Goal: Task Accomplishment & Management: Use online tool/utility

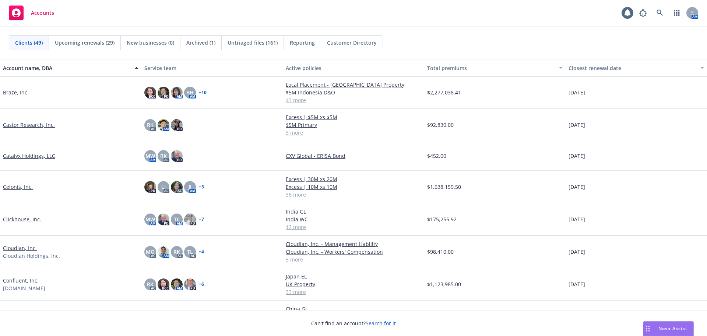
scroll to position [221, 0]
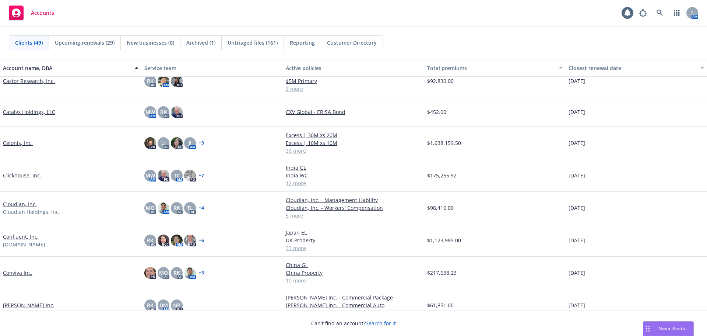
click at [28, 236] on link "Confluent, Inc." at bounding box center [21, 236] width 36 height 8
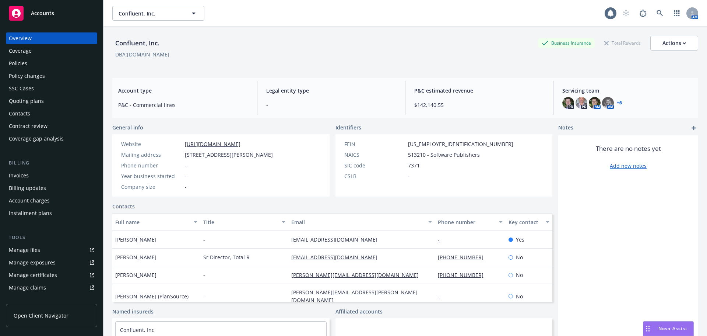
click at [42, 80] on div "Policy changes" at bounding box center [27, 76] width 36 height 12
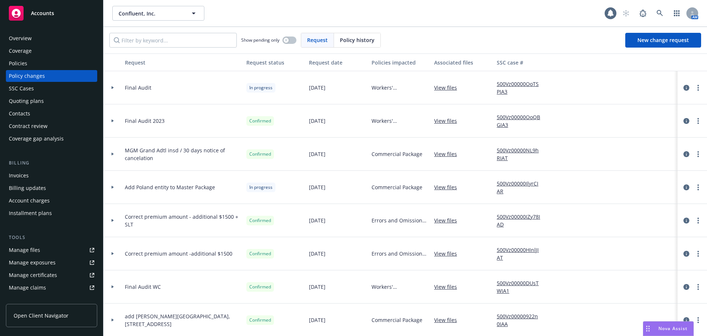
click at [57, 97] on div "Quoting plans" at bounding box center [51, 101] width 85 height 12
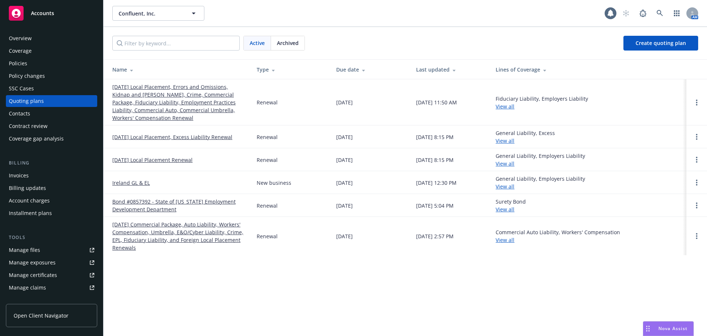
click at [44, 63] on div "Policies" at bounding box center [51, 63] width 85 height 12
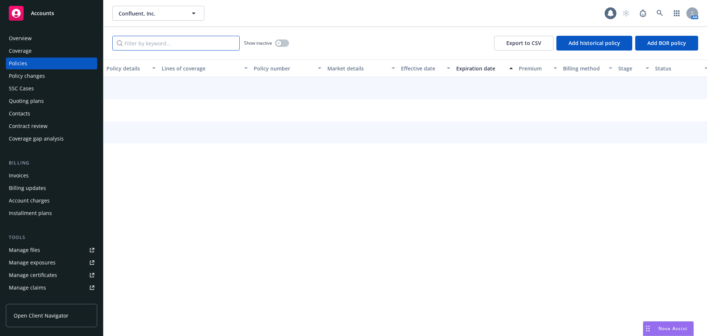
click at [145, 45] on input "Filter by keyword..." at bounding box center [175, 43] width 127 height 15
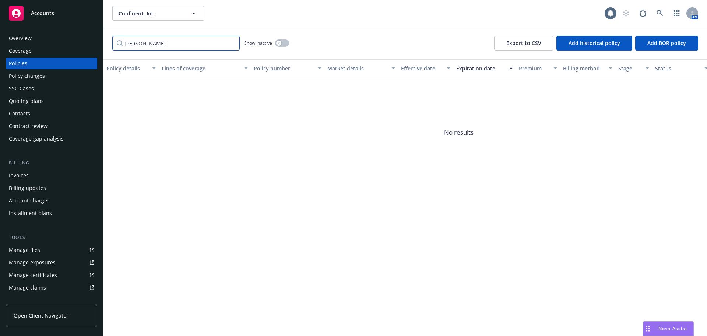
type input "trice"
click at [281, 43] on div "button" at bounding box center [278, 43] width 5 height 5
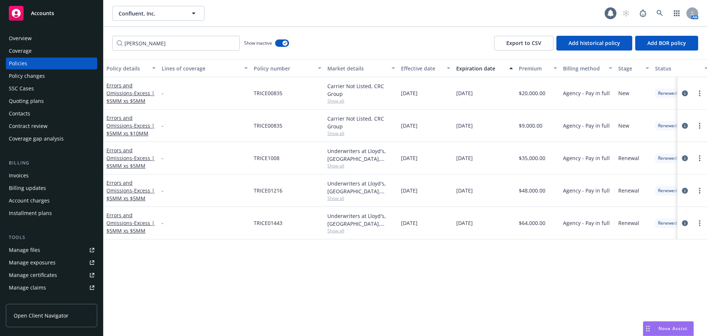
click at [47, 98] on div "Quoting plans" at bounding box center [51, 101] width 85 height 12
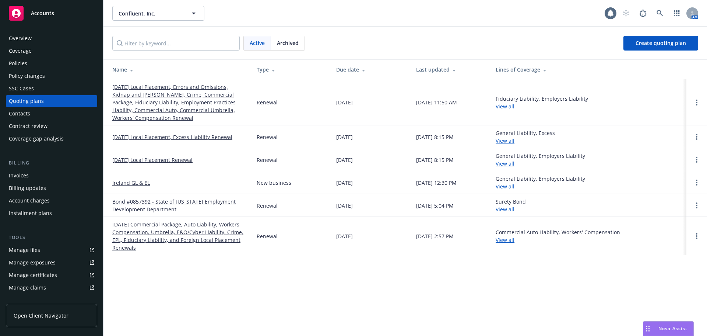
click at [183, 93] on link "10/23/25 Local Placement, Errors and Omissions, Kidnap and Ransom, Crime, Comme…" at bounding box center [178, 102] width 133 height 39
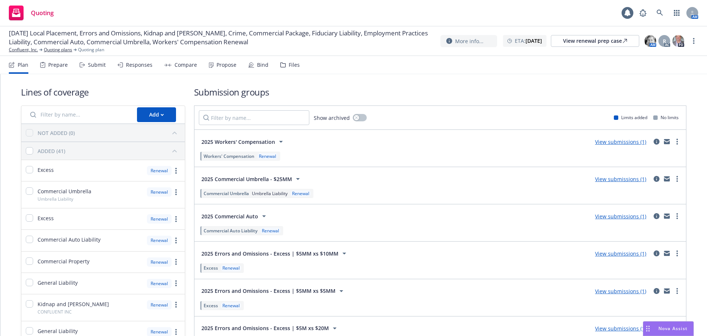
click at [55, 65] on div "Prepare" at bounding box center [58, 65] width 20 height 6
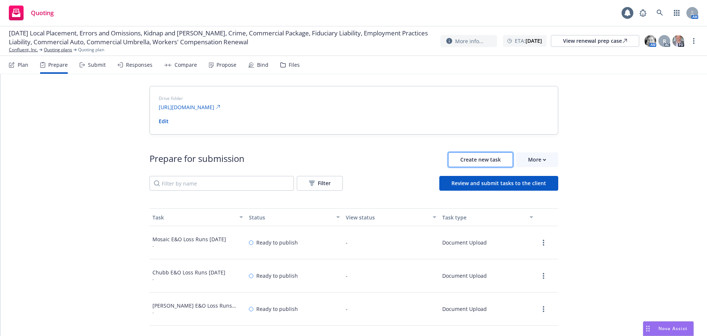
click at [476, 164] on button "Create new task" at bounding box center [480, 159] width 65 height 15
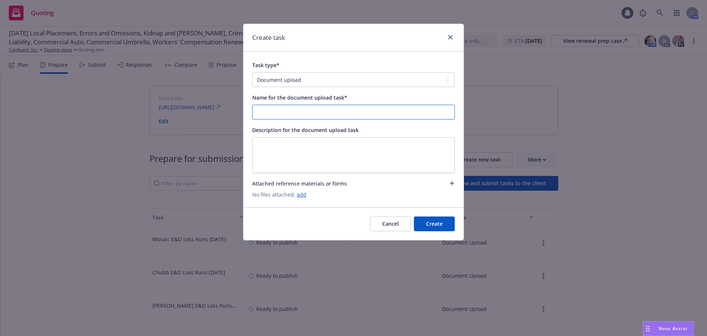
click at [340, 110] on input "Name for the document upload task*" at bounding box center [354, 112] width 202 height 14
click at [321, 114] on input "Corona E&O Loss Runs 8/27/2024" at bounding box center [354, 112] width 202 height 14
click at [322, 115] on input "Corona E&O Loss Runs 8/10/2025" at bounding box center [354, 112] width 202 height 14
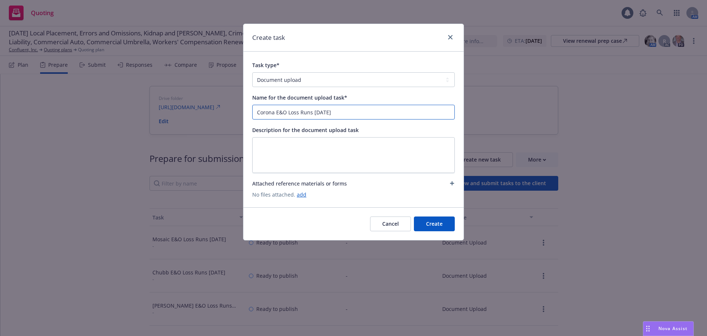
click at [354, 108] on input "Corona E&O Loss Runs 8/10/2025" at bounding box center [354, 112] width 202 height 14
click at [373, 114] on input "Corona E&O Loss Runs 8/10/2025" at bounding box center [354, 112] width 202 height 14
click at [410, 112] on input "Corona E&O Loss Runs 8/10/2025" at bounding box center [354, 112] width 202 height 14
type input "Corona E&O Loss Runs 8/10/2025"
click at [302, 194] on link "add" at bounding box center [302, 194] width 10 height 7
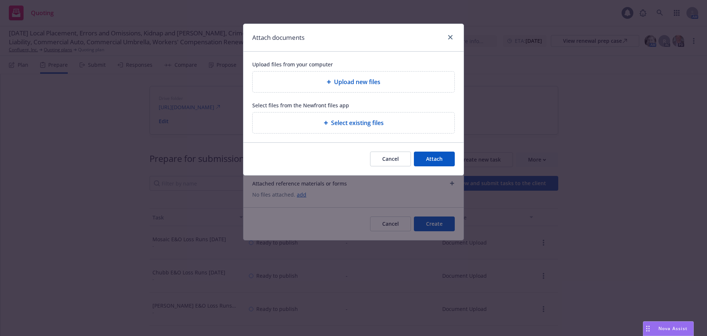
type textarea "x"
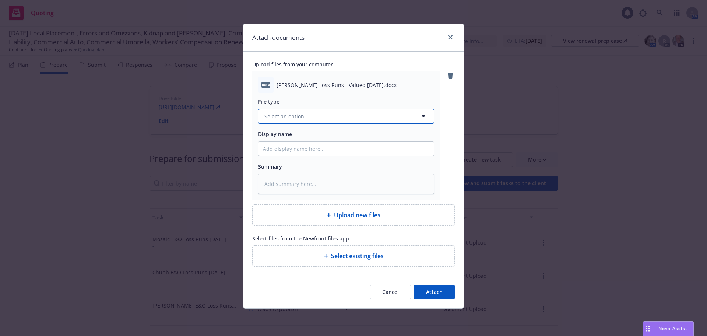
click at [350, 120] on button "Select an option" at bounding box center [346, 116] width 176 height 15
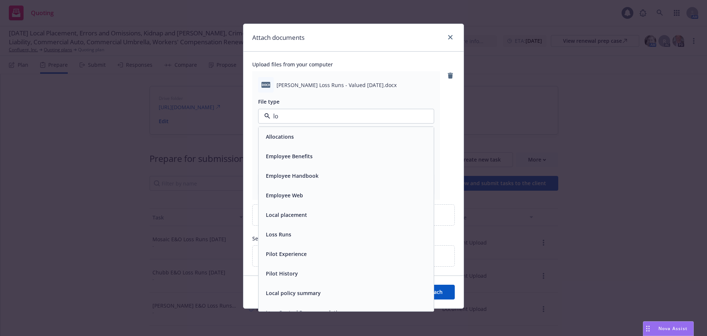
type input "los"
click at [291, 136] on div "Loss Runs" at bounding box center [278, 136] width 30 height 11
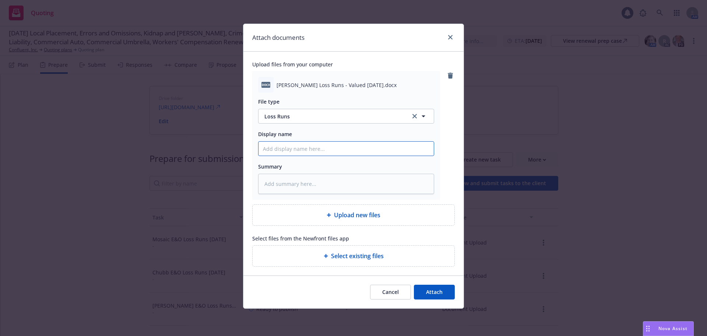
paste input "Corona E&O Loss Runs 8/10/2025"
type textarea "x"
type input "Corona E&O Loss Runs 8/10/2025"
click at [442, 298] on button "Attach" at bounding box center [434, 291] width 41 height 15
type textarea "x"
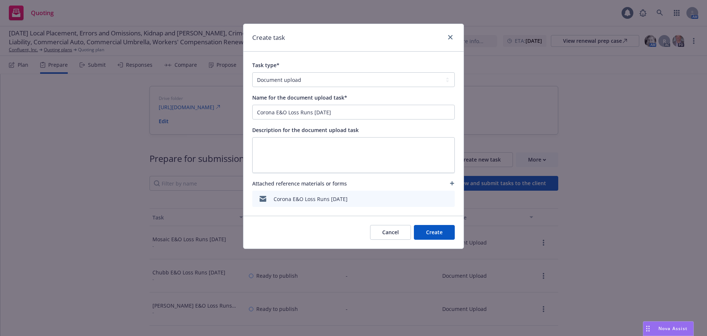
click at [438, 234] on button "Create" at bounding box center [434, 232] width 41 height 15
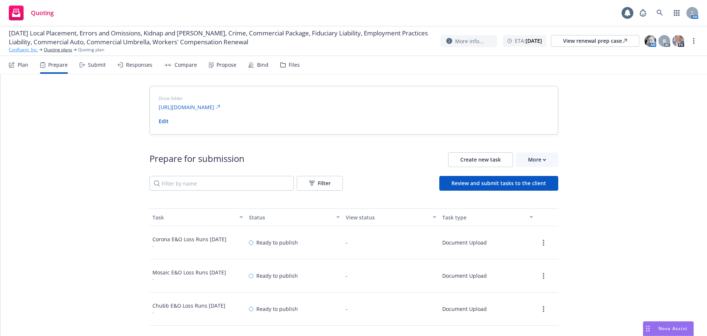
click at [31, 50] on link "Confluent, Inc." at bounding box center [23, 49] width 29 height 7
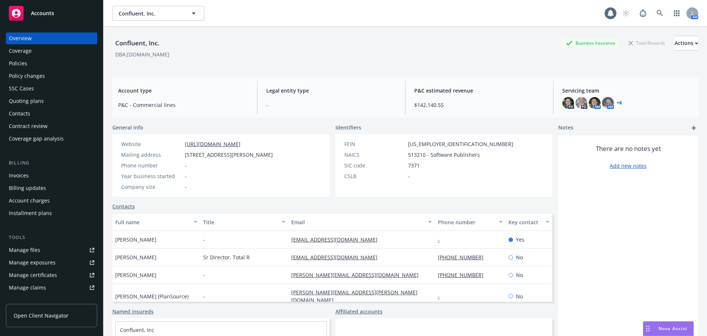
click at [52, 15] on span "Accounts" at bounding box center [42, 13] width 23 height 6
